Goal: Task Accomplishment & Management: Complete application form

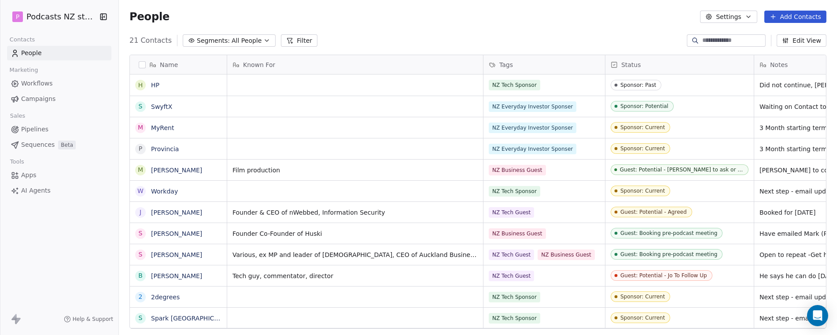
scroll to position [287, 711]
click at [799, 18] on button "Add Contacts" at bounding box center [796, 17] width 62 height 12
click at [794, 34] on span "Create new contact" at bounding box center [799, 35] width 60 height 9
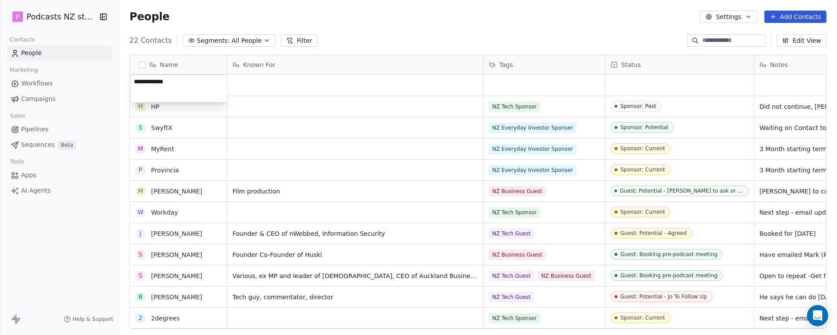
type textarea "**********"
click at [373, 85] on html "P Podcasts NZ studio Contacts People Marketing Workflows Campaigns Sales Pipeli…" at bounding box center [418, 167] width 837 height 335
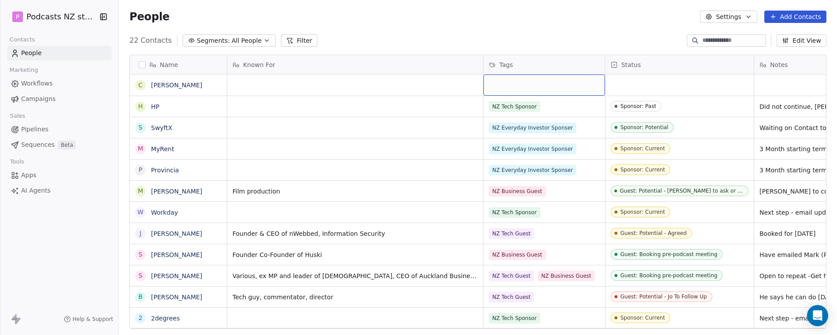
click at [549, 82] on div "grid" at bounding box center [545, 84] width 122 height 21
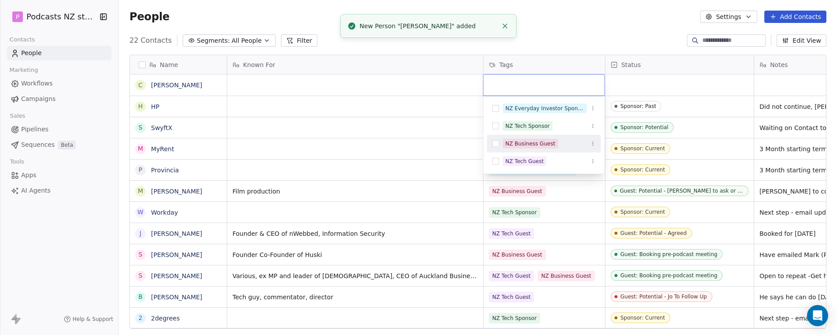
click at [529, 141] on div "NZ Business Guest" at bounding box center [531, 144] width 50 height 8
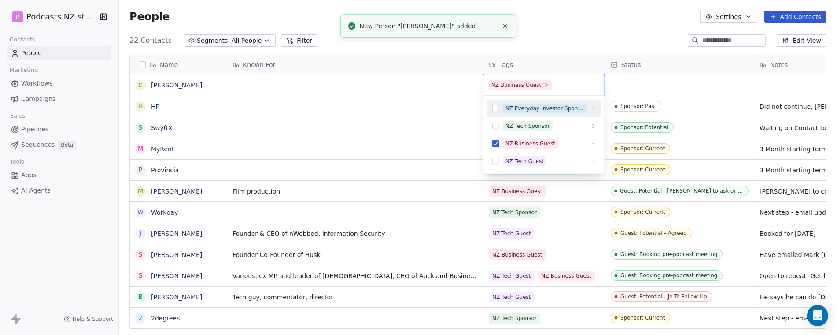
click at [651, 85] on html "P Podcasts NZ studio Contacts People Marketing Workflows Campaigns Sales Pipeli…" at bounding box center [418, 167] width 837 height 335
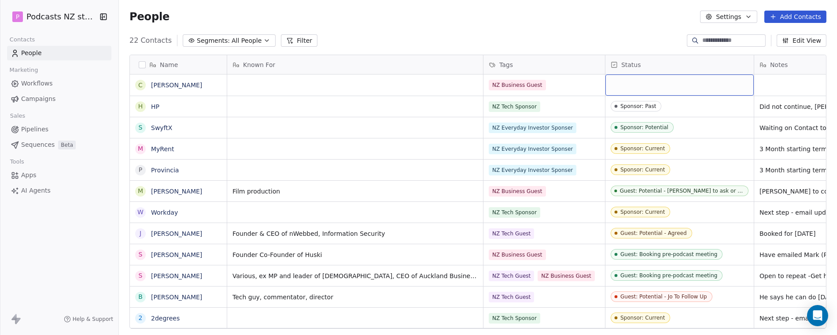
click at [659, 84] on div "grid" at bounding box center [680, 84] width 148 height 21
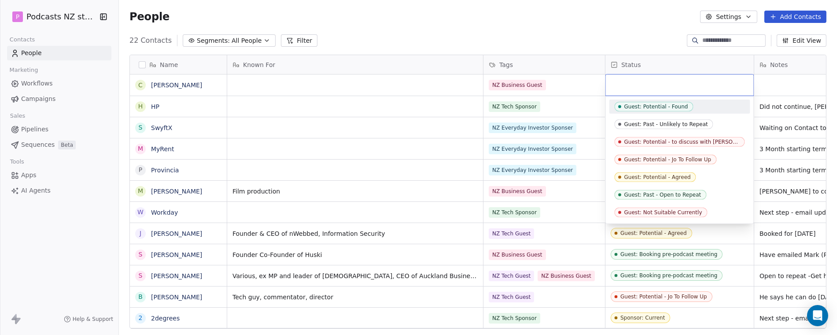
drag, startPoint x: 693, startPoint y: 197, endPoint x: 701, endPoint y: 72, distance: 125.3
click at [707, 70] on html "P Podcasts NZ studio Contacts People Marketing Workflows Campaigns Sales Pipeli…" at bounding box center [418, 167] width 837 height 335
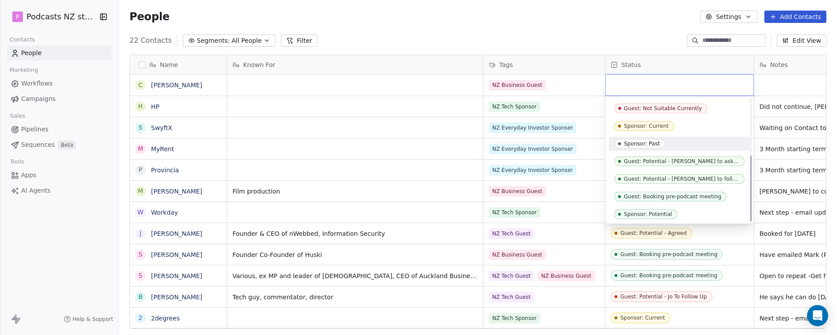
scroll to position [105, 0]
click at [689, 176] on div "Guest: Potential - [PERSON_NAME] to follow up" at bounding box center [682, 178] width 115 height 6
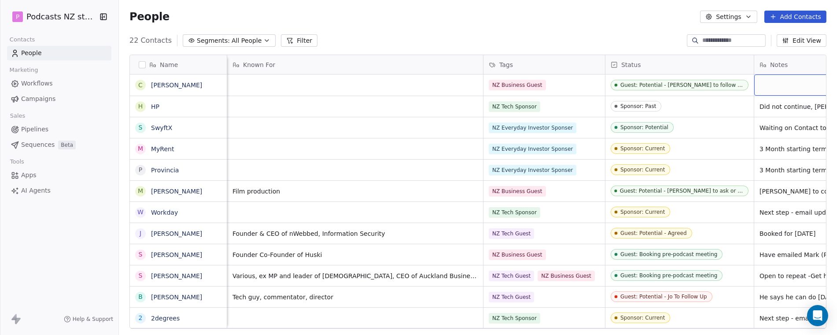
scroll to position [0, 92]
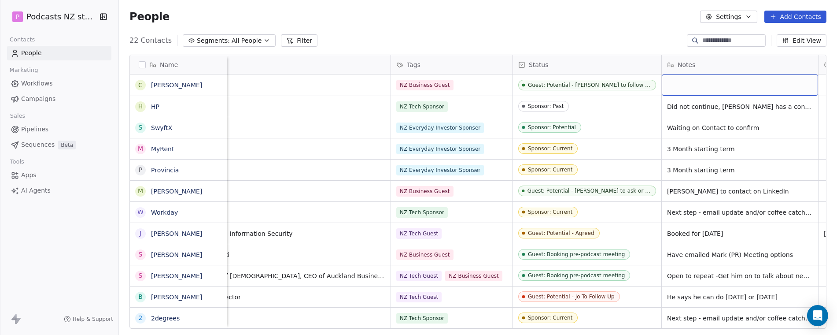
click at [707, 82] on div "grid" at bounding box center [740, 84] width 156 height 21
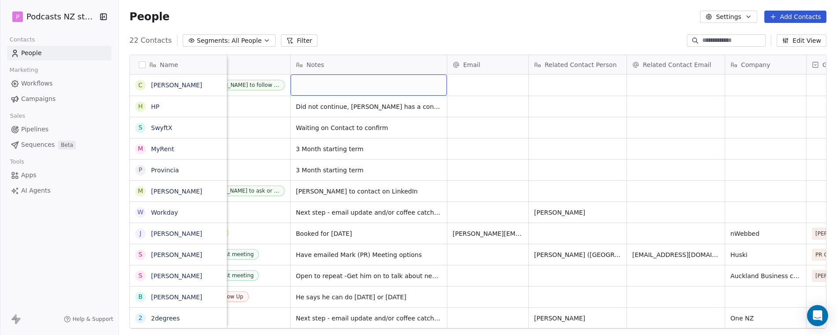
scroll to position [0, 465]
click at [489, 84] on div "grid" at bounding box center [486, 84] width 81 height 21
click at [487, 85] on div "grid" at bounding box center [486, 84] width 81 height 21
click at [481, 87] on input "email" at bounding box center [487, 86] width 78 height 18
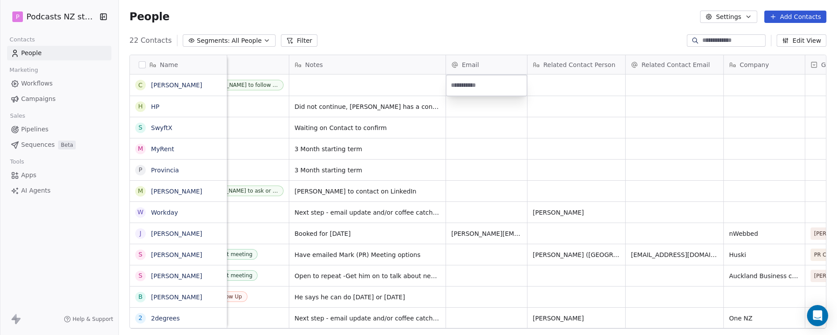
type input "**********"
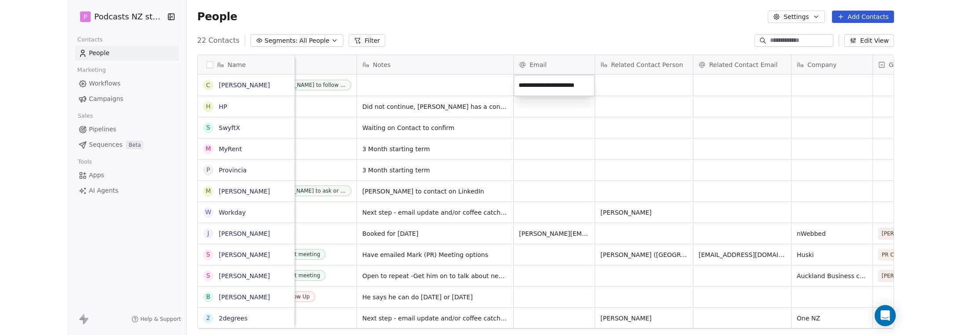
scroll to position [0, 3]
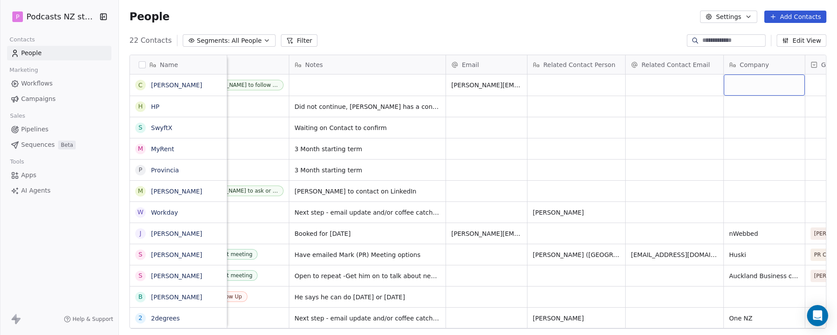
click at [743, 88] on div "grid" at bounding box center [764, 84] width 81 height 21
click at [743, 88] on textarea at bounding box center [764, 88] width 80 height 27
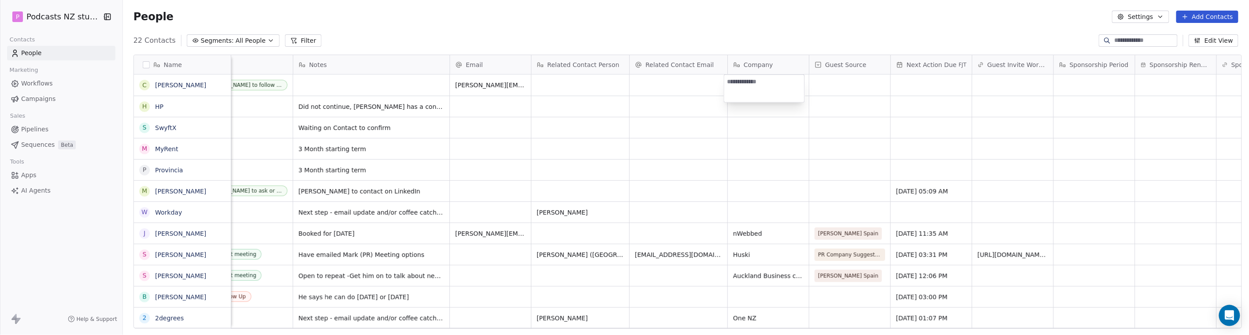
scroll to position [287, 1122]
click at [362, 86] on html "P Podcasts NZ studio Contacts People Marketing Workflows Campaigns Sales Pipeli…" at bounding box center [624, 167] width 1249 height 335
click at [336, 85] on html "P Podcasts NZ studio Contacts People Marketing Workflows Campaigns Sales Pipeli…" at bounding box center [624, 167] width 1249 height 335
click at [333, 85] on div "grid" at bounding box center [371, 84] width 156 height 21
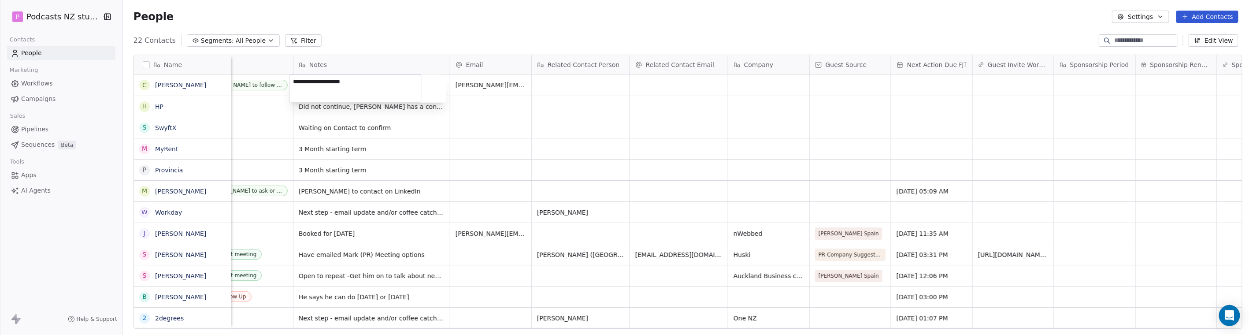
type textarea "**********"
click at [837, 83] on html "P Podcasts NZ studio Contacts People Marketing Workflows Campaigns Sales Pipeli…" at bounding box center [624, 167] width 1249 height 335
click at [837, 82] on div "grid" at bounding box center [931, 84] width 81 height 21
click at [369, 84] on span "[PERSON_NAME] to make contact," at bounding box center [363, 85] width 129 height 9
click at [336, 84] on span "[PERSON_NAME] to make contact," at bounding box center [363, 85] width 129 height 9
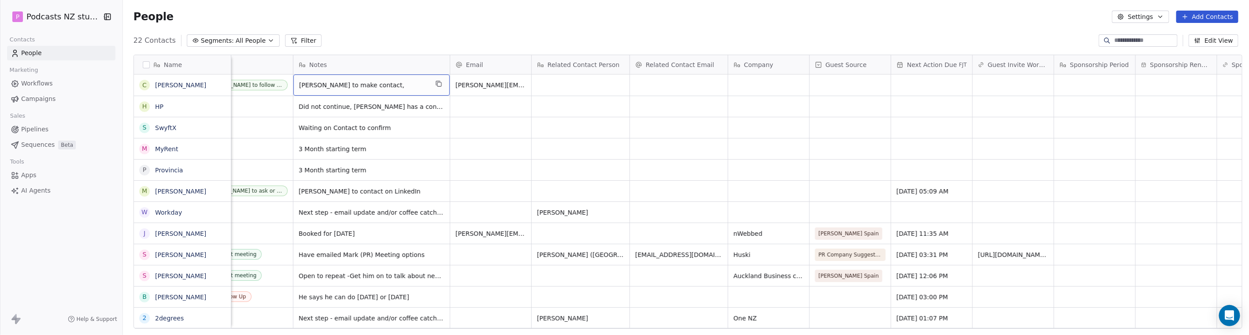
click at [336, 81] on span "[PERSON_NAME] to make contact," at bounding box center [363, 85] width 129 height 9
click at [332, 82] on span "[PERSON_NAME] to make contact," at bounding box center [363, 85] width 129 height 9
click at [352, 85] on span "[PERSON_NAME] to make contact," at bounding box center [363, 85] width 129 height 9
drag, startPoint x: 333, startPoint y: 82, endPoint x: 322, endPoint y: 85, distance: 11.1
click at [322, 85] on span "[PERSON_NAME] to make contact," at bounding box center [363, 85] width 129 height 9
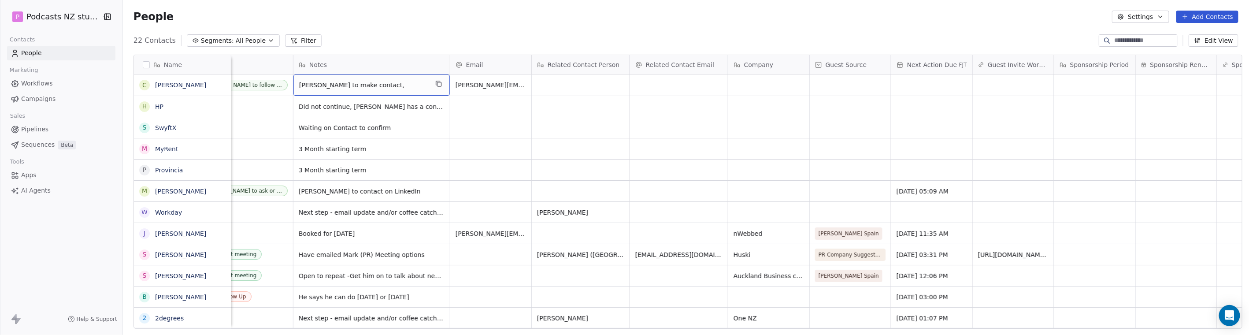
click at [322, 85] on span "[PERSON_NAME] to make contact," at bounding box center [363, 85] width 129 height 9
click at [333, 87] on textarea "**********" at bounding box center [355, 88] width 131 height 27
click at [332, 78] on textarea "**********" at bounding box center [355, 88] width 131 height 27
drag, startPoint x: 354, startPoint y: 80, endPoint x: 378, endPoint y: 80, distance: 24.2
click at [354, 80] on textarea "**********" at bounding box center [355, 88] width 131 height 27
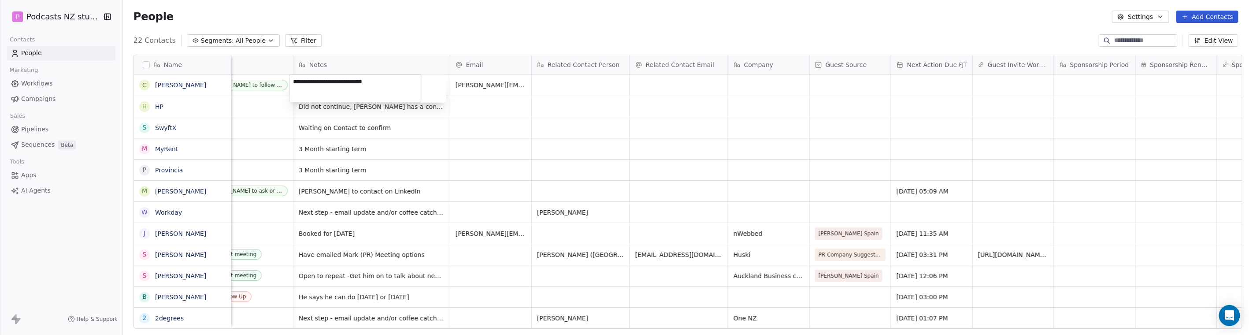
type textarea "**********"
click at [837, 77] on html "P Podcasts NZ studio Contacts People Marketing Workflows Campaigns Sales Pipeli…" at bounding box center [624, 167] width 1249 height 335
click at [837, 82] on div "grid" at bounding box center [931, 84] width 81 height 21
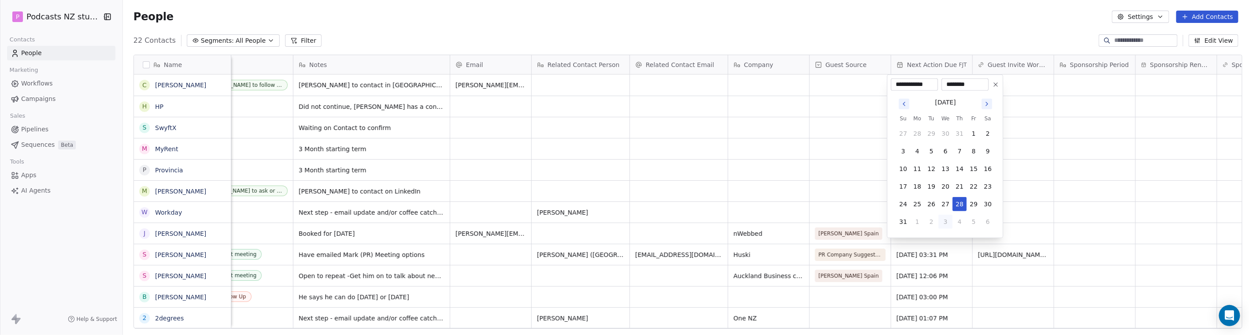
click at [837, 221] on button "3" at bounding box center [945, 221] width 14 height 14
type input "**********"
click at [837, 92] on html "P Podcasts NZ studio Contacts People Marketing Workflows Campaigns Sales Pipeli…" at bounding box center [624, 167] width 1249 height 335
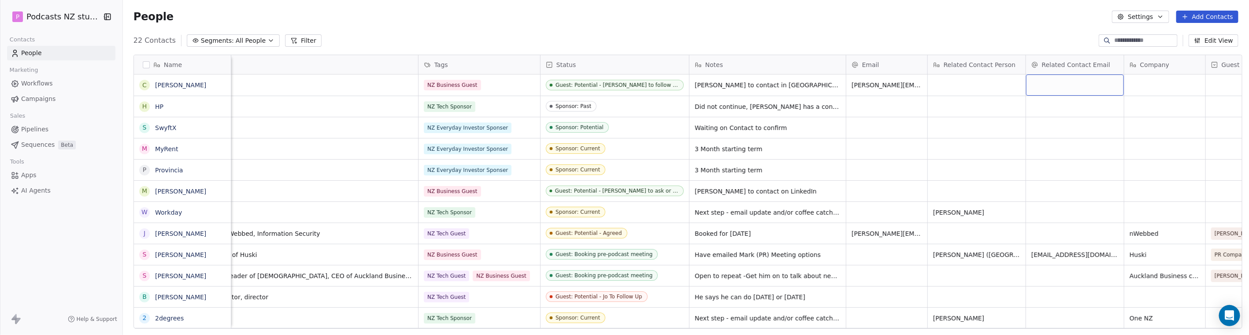
scroll to position [0, 0]
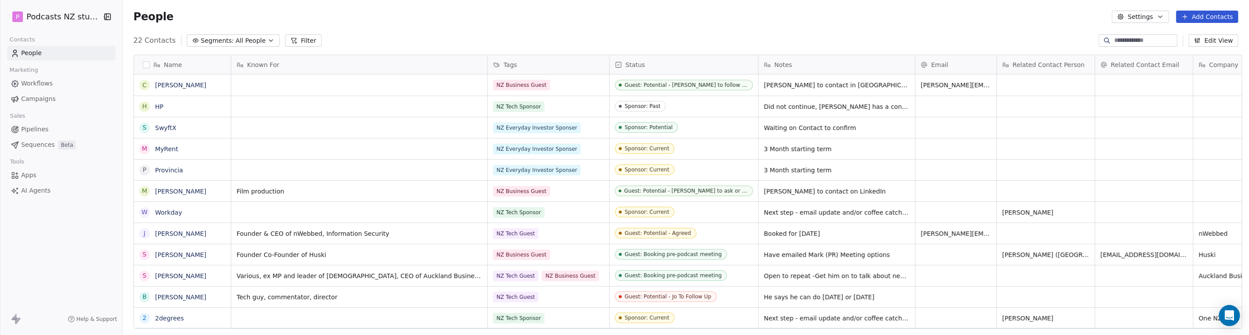
click at [250, 38] on span "All People" at bounding box center [251, 40] width 30 height 9
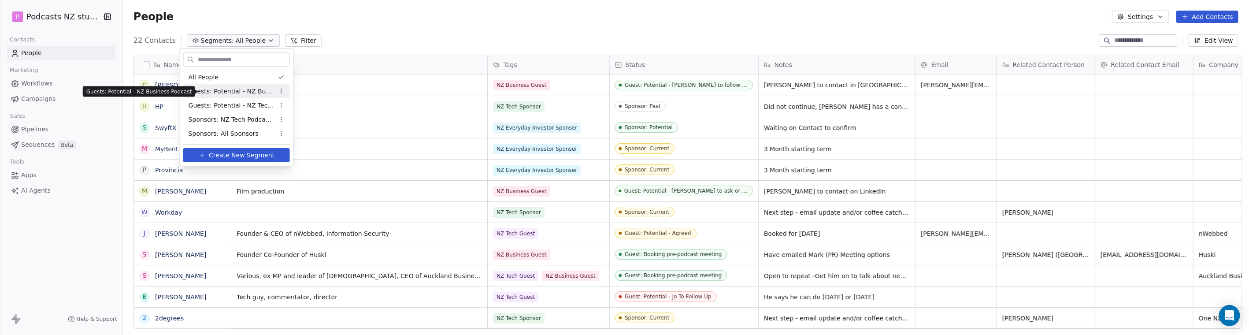
click at [250, 92] on span "Guests: Potential - NZ Business Podcast" at bounding box center [232, 91] width 86 height 9
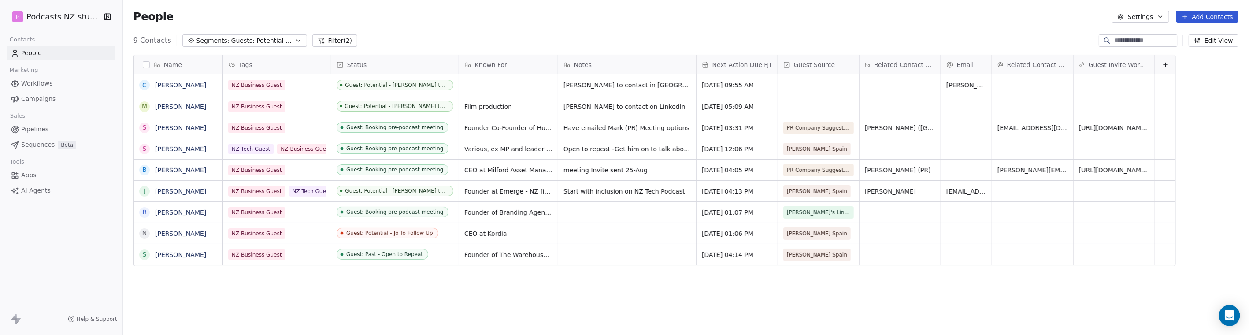
scroll to position [287, 1122]
click at [639, 172] on span "meeting Invite sent 25-Aug" at bounding box center [619, 170] width 111 height 9
type textarea "**********"
click at [511, 166] on html "P Podcasts NZ studio Contacts People Marketing Workflows Campaigns Sales Pipeli…" at bounding box center [624, 167] width 1249 height 335
click at [669, 166] on span "meeting Invite sent 25-Aug, Follow Up" at bounding box center [619, 172] width 111 height 18
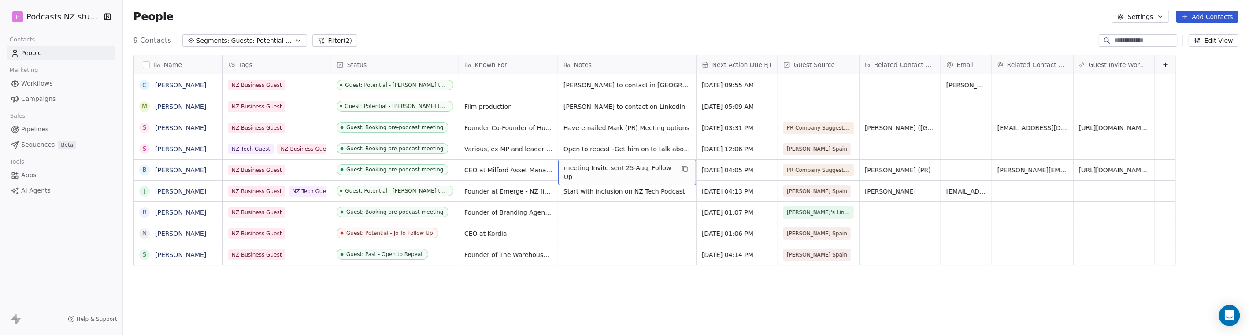
click at [667, 167] on span "meeting Invite sent 25-Aug, Follow Up" at bounding box center [619, 172] width 111 height 18
click at [755, 167] on span "[DATE] 04:05 PM" at bounding box center [729, 170] width 54 height 9
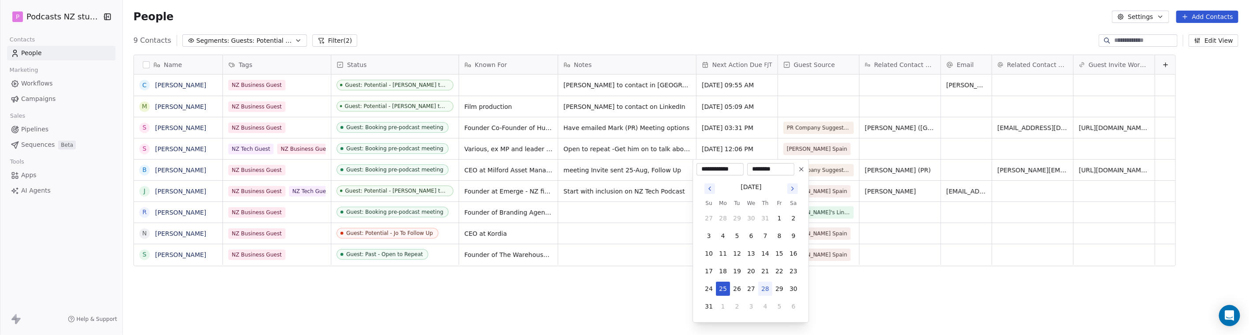
click at [765, 285] on button "28" at bounding box center [765, 288] width 14 height 14
type input "**********"
click at [837, 274] on html "P Podcasts NZ studio Contacts People Marketing Workflows Campaigns Sales Pipeli…" at bounding box center [624, 167] width 1249 height 335
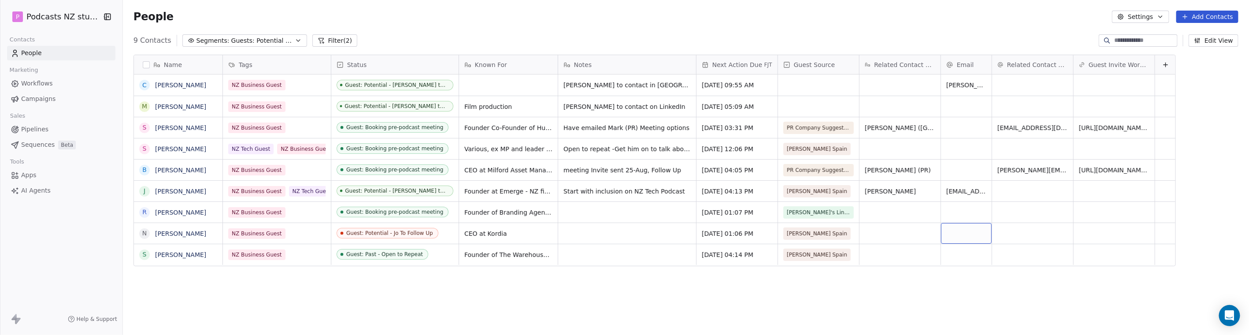
click at [837, 235] on div "grid" at bounding box center [966, 233] width 51 height 21
click at [548, 241] on html "P Podcasts NZ studio Contacts People Marketing Workflows Campaigns Sales Pipeli…" at bounding box center [624, 167] width 1249 height 335
click at [674, 146] on div "Open to repeat -Get him on to talk about new Auckland Innovation & Technology A…" at bounding box center [627, 159] width 138 height 43
click at [618, 145] on span "Open to repeat -Get him on to talk about new Auckland Innovation & Technology A…" at bounding box center [619, 159] width 111 height 35
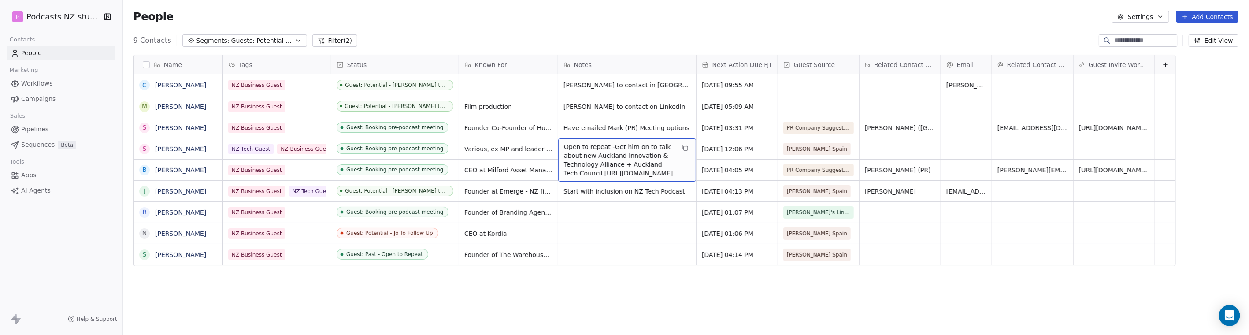
click at [608, 144] on span "Open to repeat -Get him on to talk about new Auckland Innovation & Technology A…" at bounding box center [619, 159] width 111 height 35
click at [609, 142] on span "Open to repeat -Get him on to talk about new Auckland Innovation & Technology A…" at bounding box center [619, 159] width 111 height 35
click at [609, 144] on span "Open to repeat -Get him on to talk about new Auckland Innovation & Technology A…" at bounding box center [619, 159] width 111 height 35
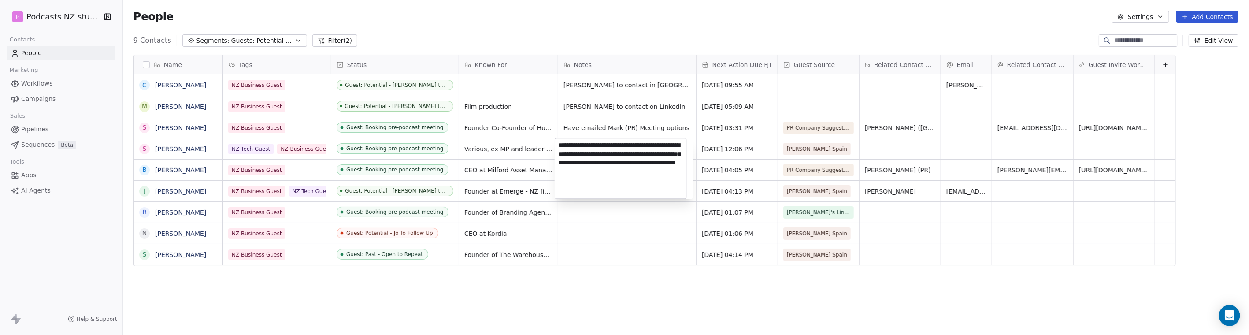
click at [617, 209] on html "P Podcasts NZ studio Contacts People Marketing Workflows Campaigns Sales Pipeli…" at bounding box center [624, 167] width 1249 height 335
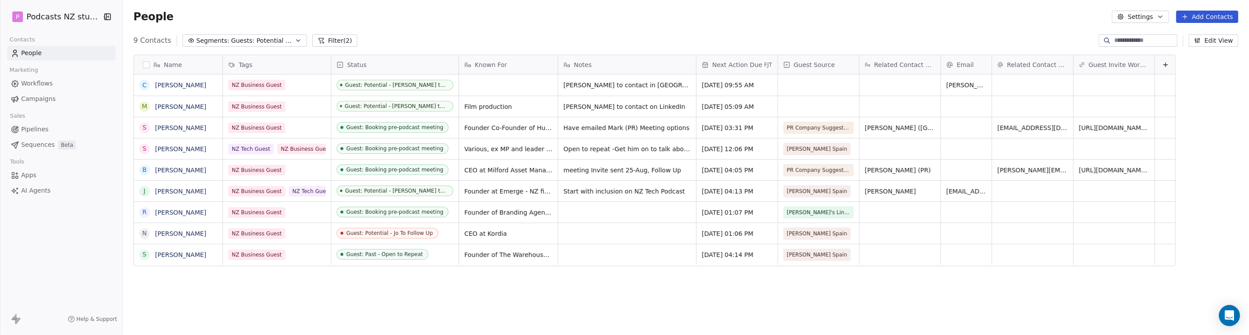
click at [295, 41] on icon "button" at bounding box center [298, 40] width 7 height 7
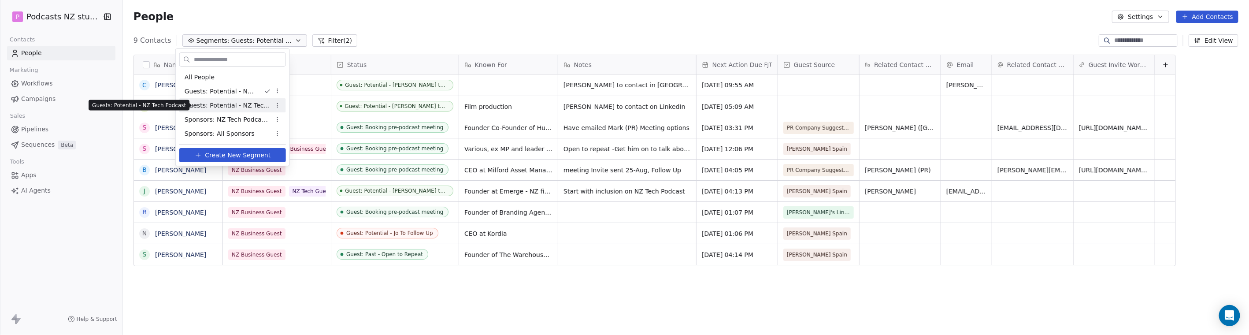
click at [249, 103] on span "Guests: Potential - NZ Tech Podcast" at bounding box center [228, 105] width 86 height 9
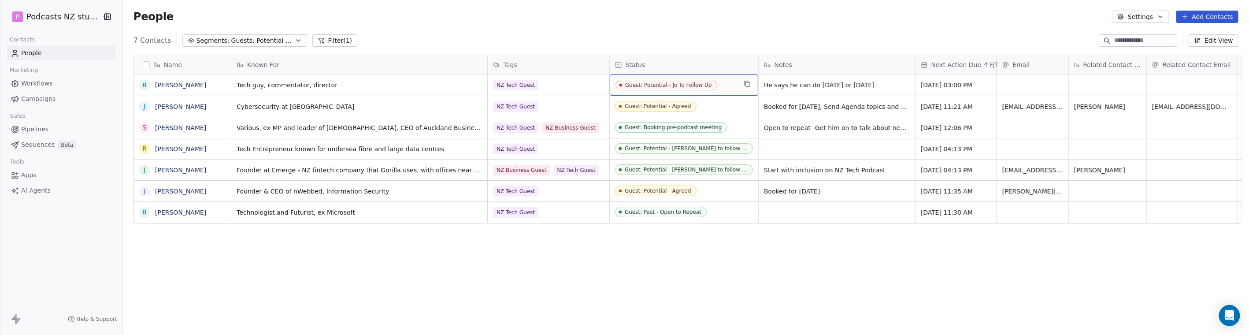
click at [667, 85] on div "Guest: Potential - Jo To Follow Up" at bounding box center [668, 85] width 87 height 6
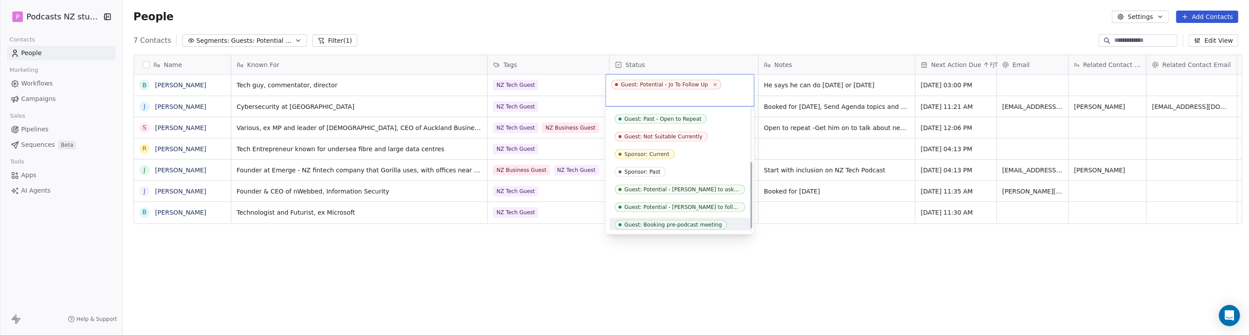
scroll to position [98, 0]
click at [702, 190] on div "Guest: Potential - [PERSON_NAME] to follow up" at bounding box center [680, 196] width 141 height 14
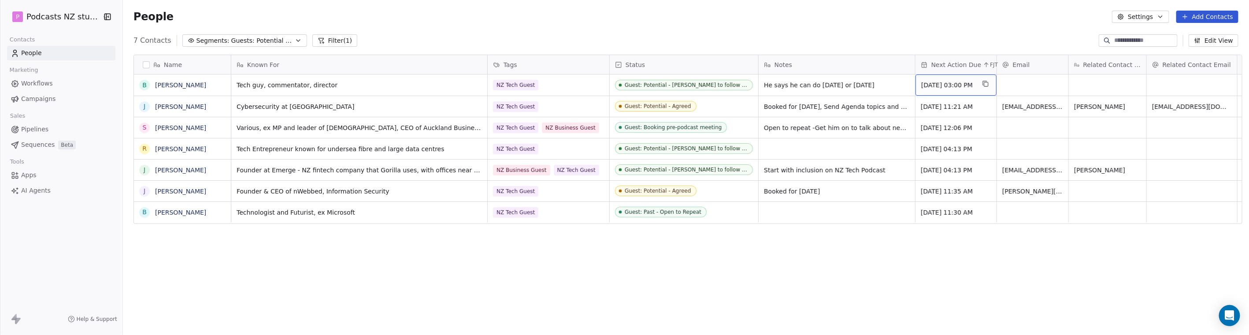
click at [837, 82] on span "[DATE] 03:00 PM" at bounding box center [948, 85] width 54 height 9
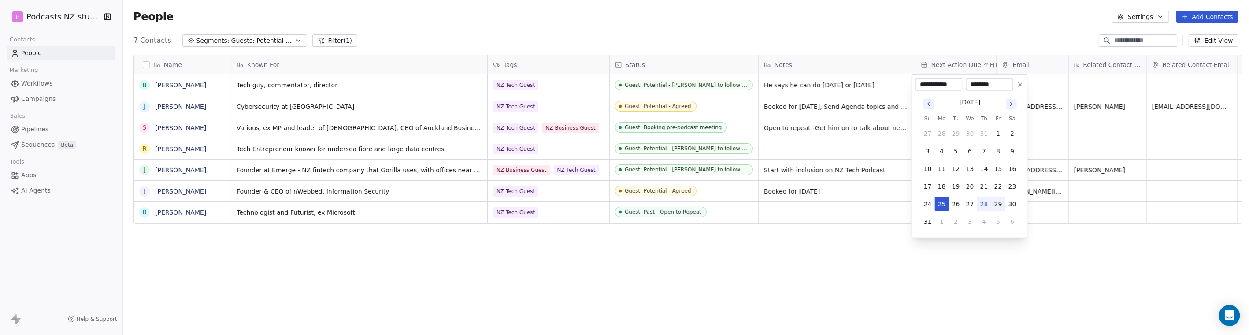
click at [837, 205] on button "29" at bounding box center [998, 204] width 14 height 14
type input "**********"
click at [827, 267] on html "P Podcasts NZ studio Contacts People Marketing Workflows Campaigns Sales Pipeli…" at bounding box center [624, 167] width 1249 height 335
click at [681, 172] on div "Guest: Potential - [PERSON_NAME] to follow up" at bounding box center [686, 169] width 122 height 6
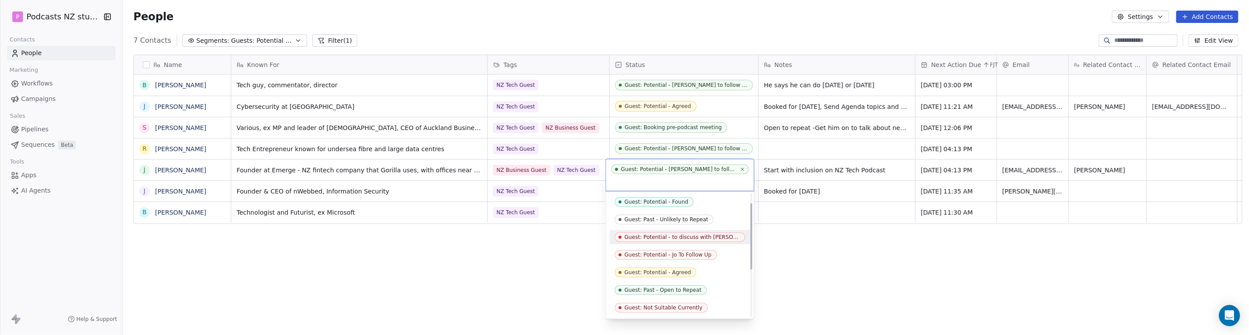
scroll to position [49, 0]
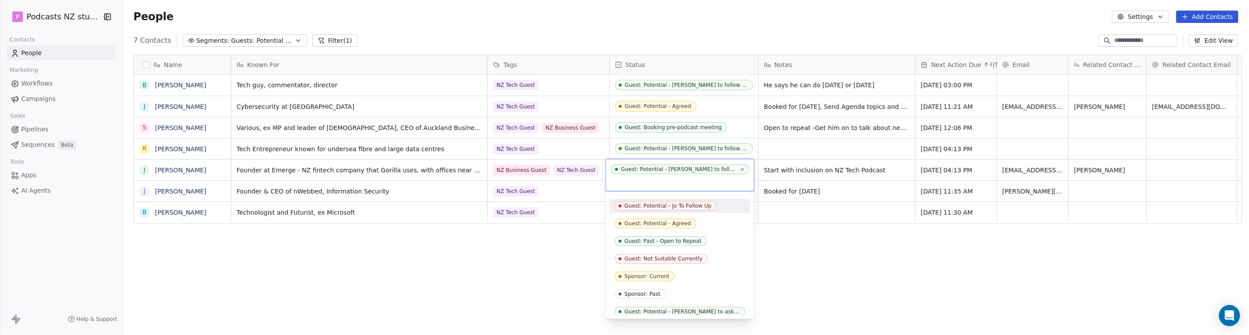
click at [693, 207] on div "Guest: Potential - Jo To Follow Up" at bounding box center [668, 206] width 87 height 6
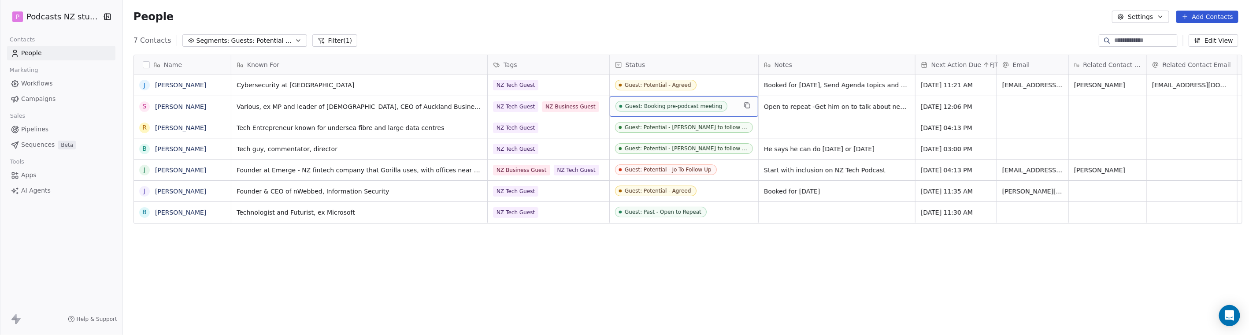
click at [670, 107] on div "Guest: Booking pre-podcast meeting" at bounding box center [673, 106] width 97 height 6
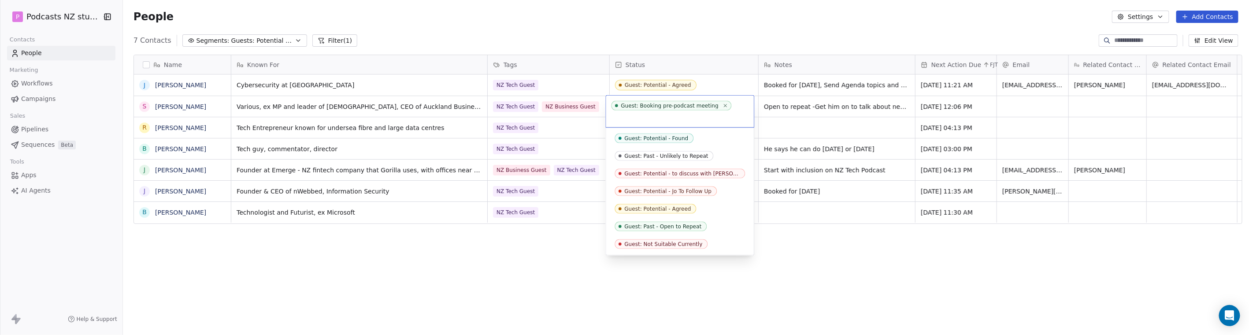
scroll to position [87, 0]
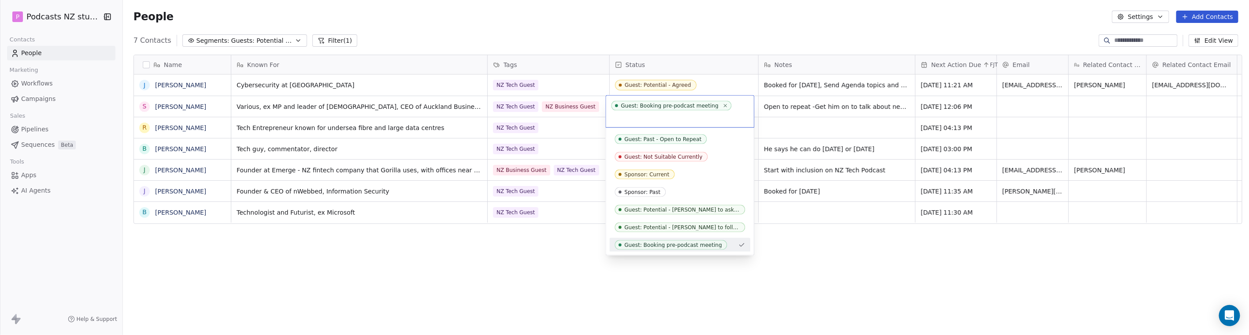
click at [710, 85] on html "P Podcasts NZ studio Contacts People Marketing Workflows Campaigns Sales Pipeli…" at bounding box center [624, 167] width 1249 height 335
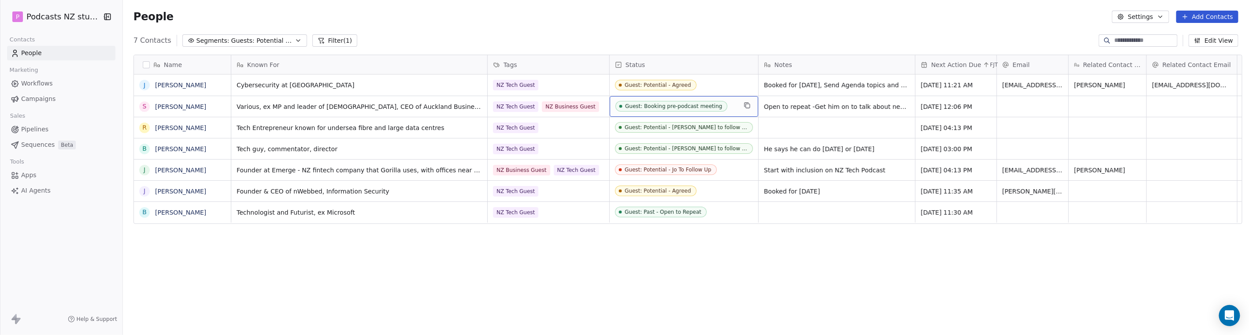
click at [691, 104] on div "Guest: Booking pre-podcast meeting" at bounding box center [673, 106] width 97 height 6
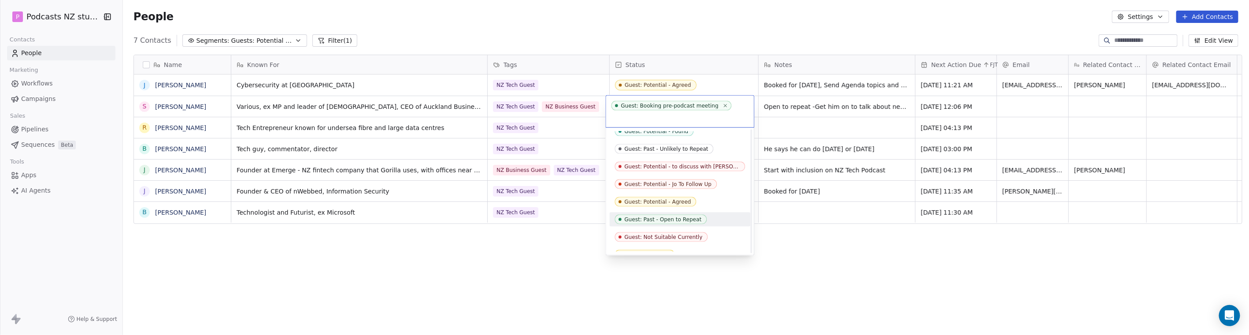
scroll to position [0, 0]
click at [684, 191] on div "Guest: Potential - Jo To Follow Up" at bounding box center [668, 191] width 87 height 6
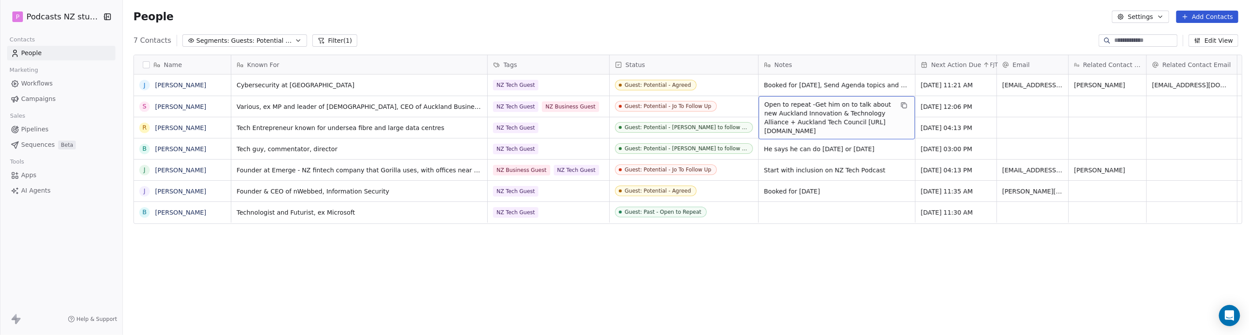
click at [793, 104] on span "Open to repeat -Get him on to talk about new Auckland Innovation & Technology A…" at bounding box center [828, 117] width 129 height 35
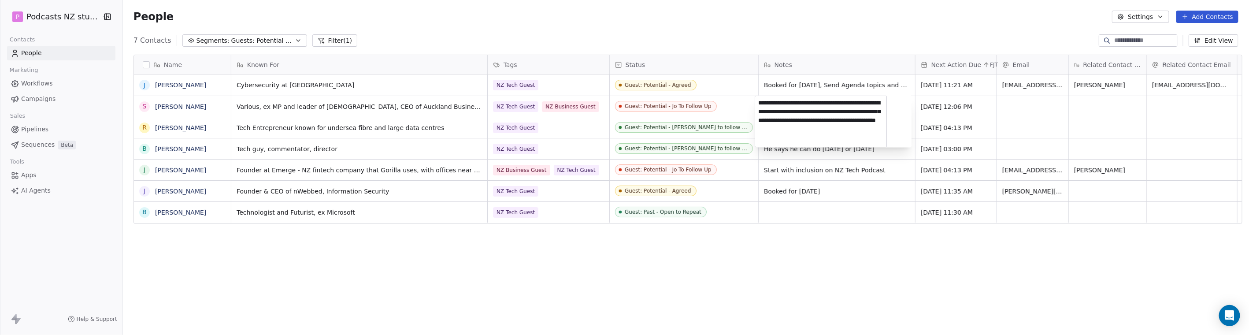
click at [806, 104] on textarea "**********" at bounding box center [820, 121] width 131 height 51
click at [799, 103] on textarea "**********" at bounding box center [820, 121] width 131 height 51
click at [800, 102] on textarea "**********" at bounding box center [820, 121] width 131 height 51
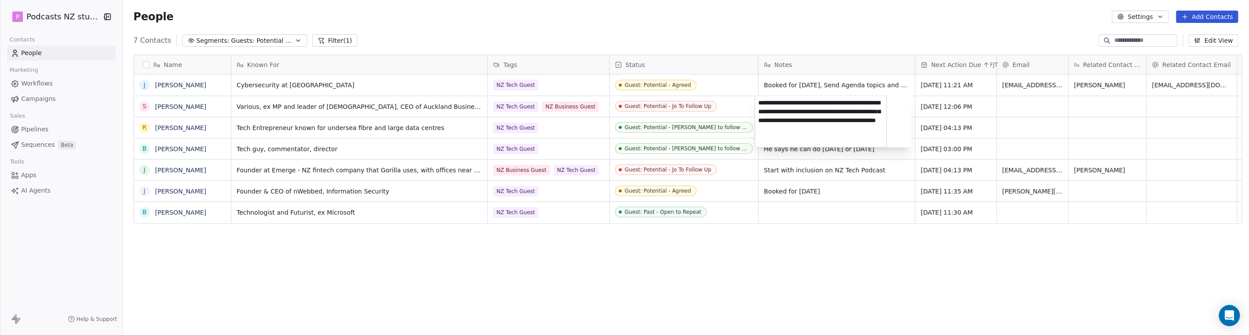
drag, startPoint x: 802, startPoint y: 102, endPoint x: 715, endPoint y: 94, distance: 87.6
click at [717, 94] on html "P Podcasts NZ studio Contacts People Marketing Workflows Campaigns Sales Pipeli…" at bounding box center [624, 167] width 1249 height 335
click at [767, 100] on textarea "**********" at bounding box center [820, 121] width 131 height 51
click at [762, 102] on textarea "**********" at bounding box center [820, 121] width 131 height 51
drag, startPoint x: 799, startPoint y: 102, endPoint x: 761, endPoint y: 101, distance: 38.3
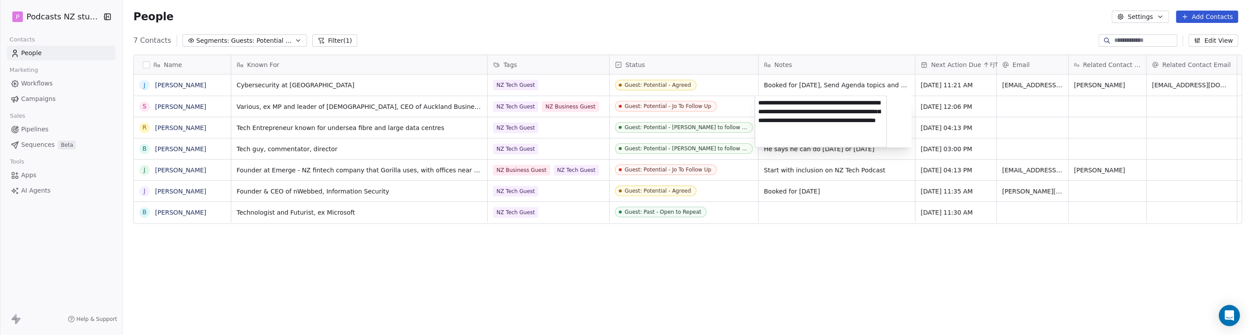
click at [761, 101] on textarea "**********" at bounding box center [820, 121] width 131 height 51
click at [757, 104] on textarea "**********" at bounding box center [820, 120] width 131 height 48
type textarea "**********"
click at [689, 285] on html "P Podcasts NZ studio Contacts People Marketing Workflows Campaigns Sales Pipeli…" at bounding box center [624, 167] width 1249 height 335
click at [651, 283] on div "Name [PERSON_NAME] S [PERSON_NAME] R [PERSON_NAME] B [PERSON_NAME] J [PERSON_NA…" at bounding box center [686, 195] width 1126 height 295
